Goal: Task Accomplishment & Management: Use online tool/utility

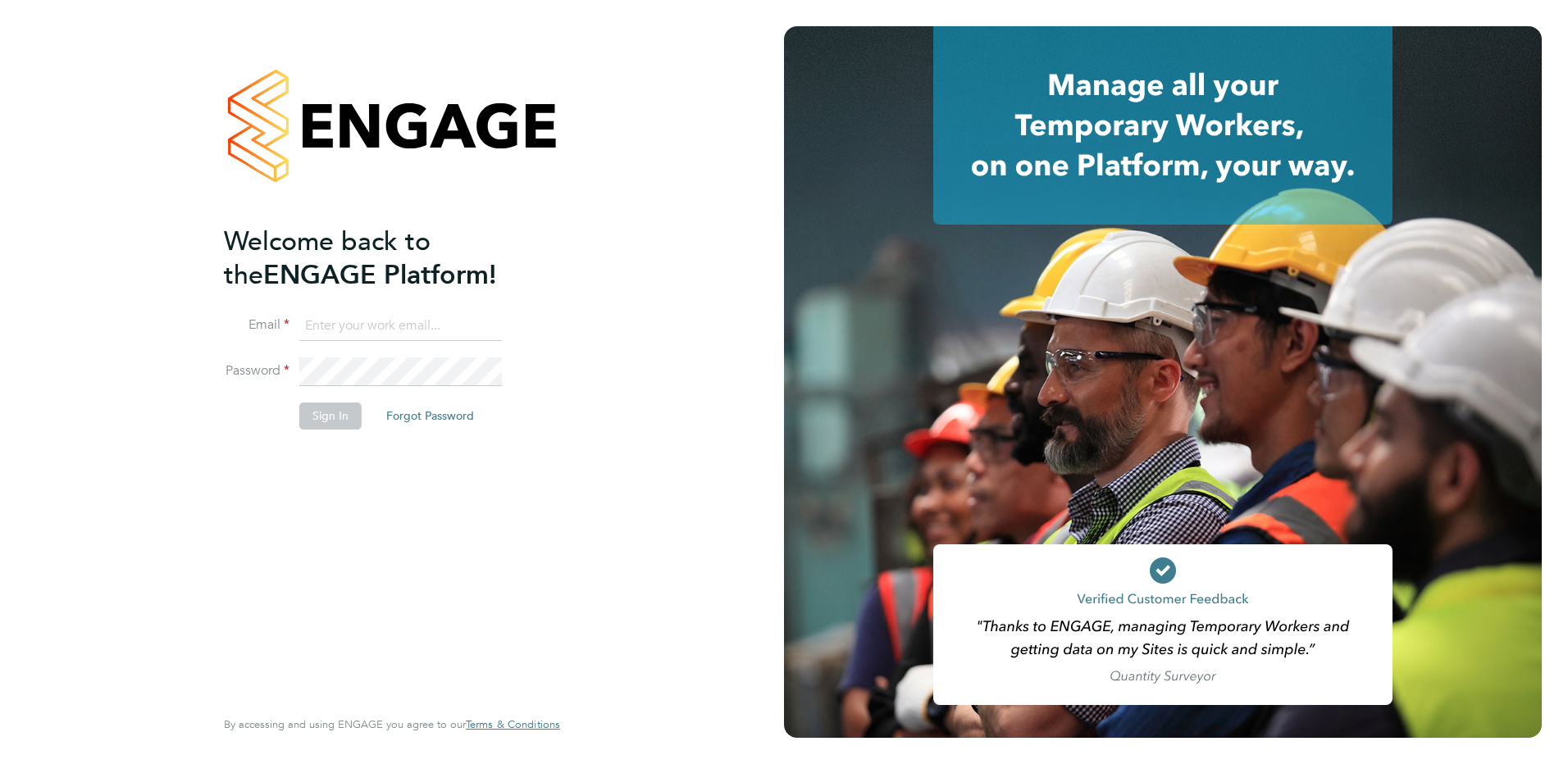
type input "[EMAIL_ADDRESS][DOMAIN_NAME]"
click at [338, 416] on button "Sign In" at bounding box center [330, 415] width 62 height 26
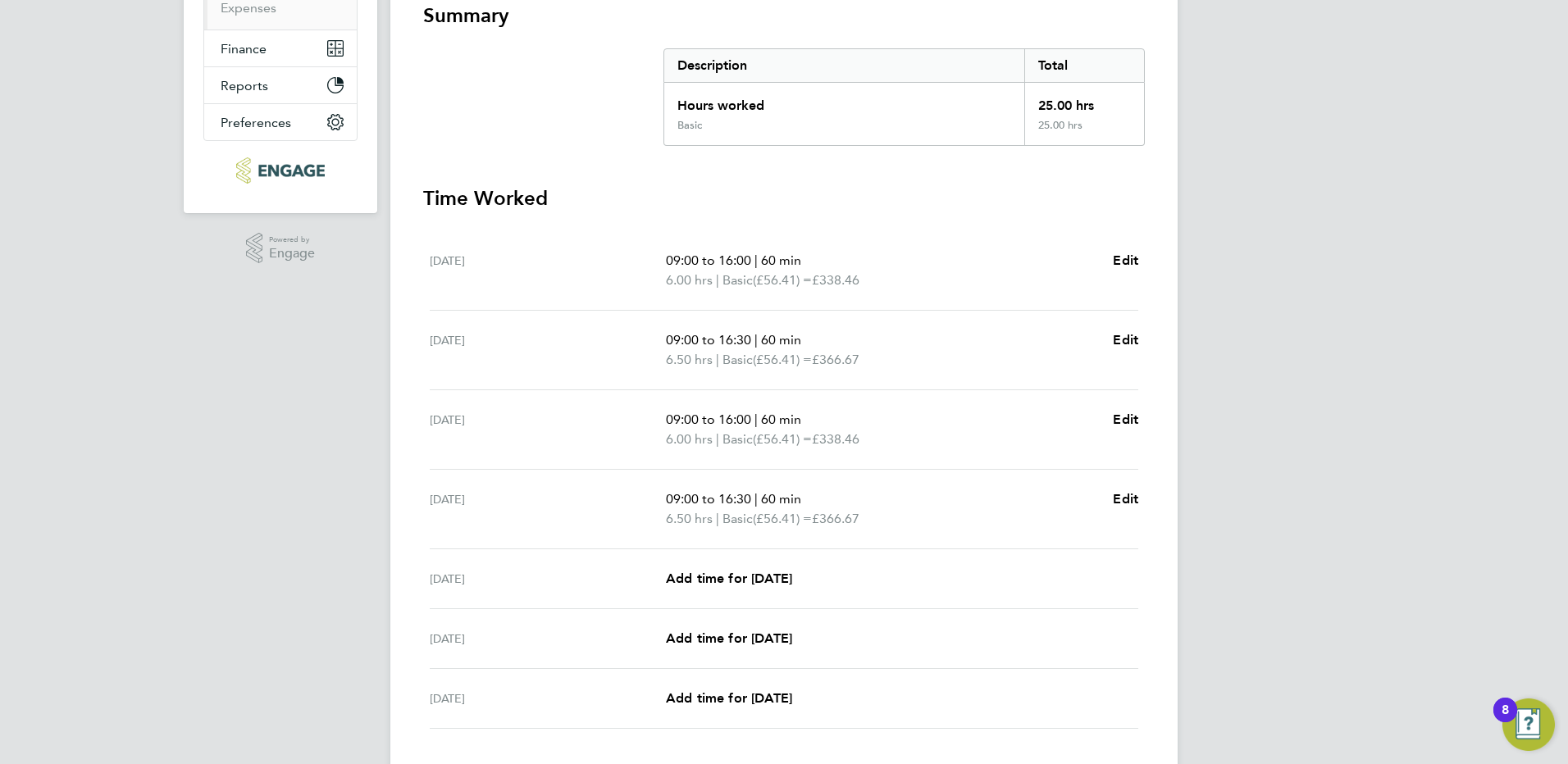
scroll to position [414, 0]
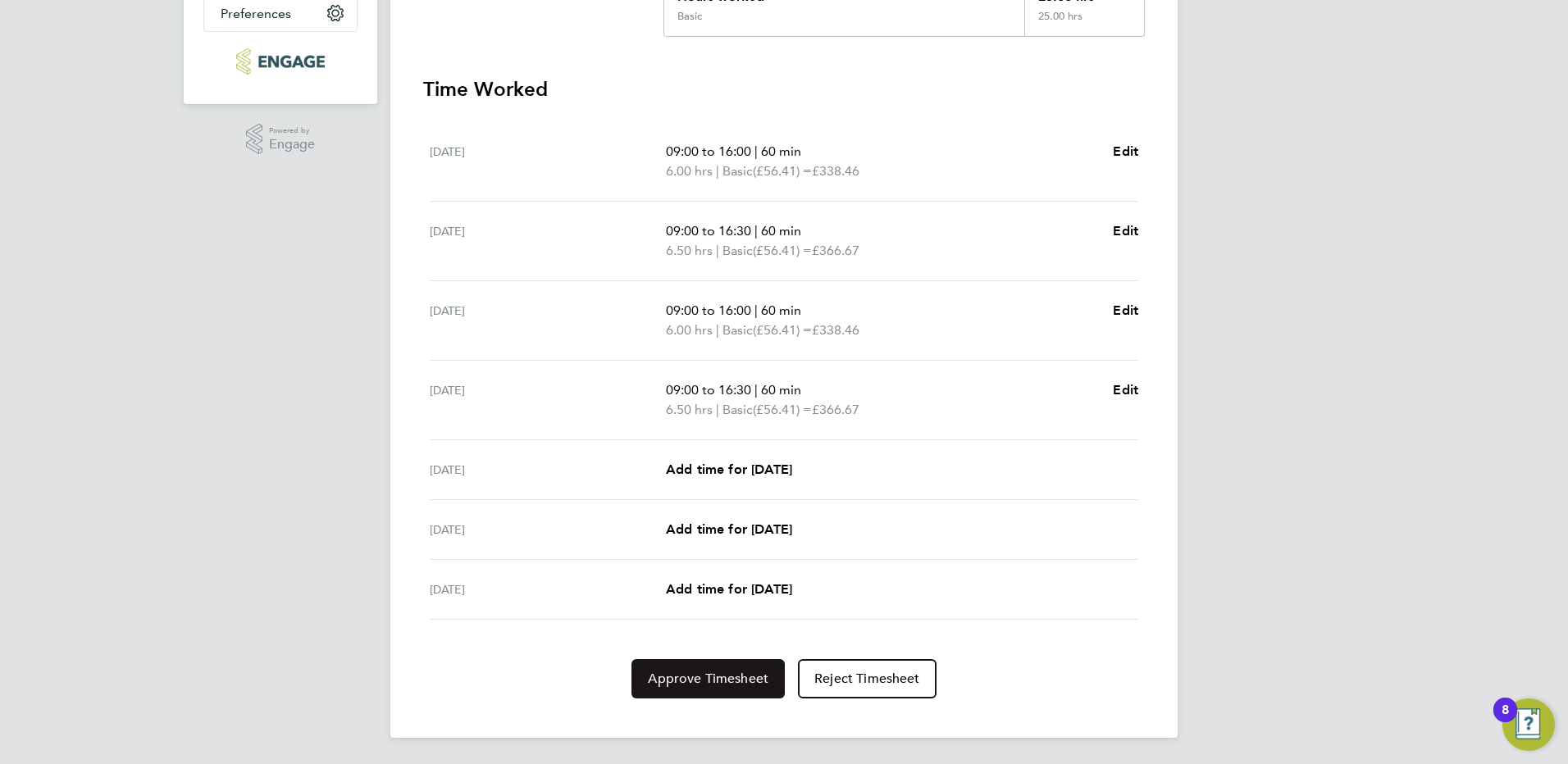
click at [703, 692] on button "Approve Timesheet" at bounding box center [708, 679] width 154 height 40
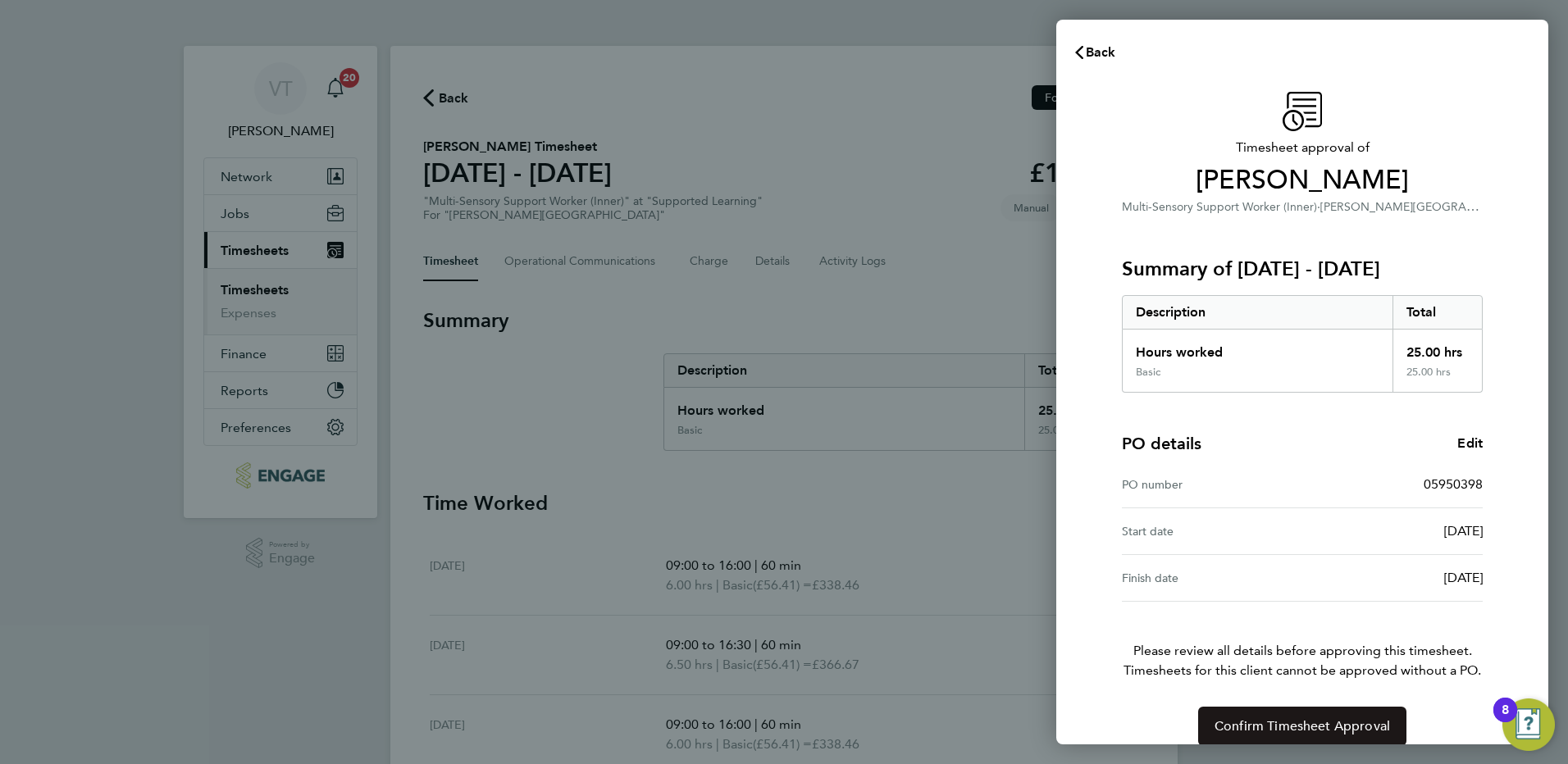
click at [1335, 720] on span "Confirm Timesheet Approval" at bounding box center [1303, 726] width 176 height 17
